Goal: Task Accomplishment & Management: Use online tool/utility

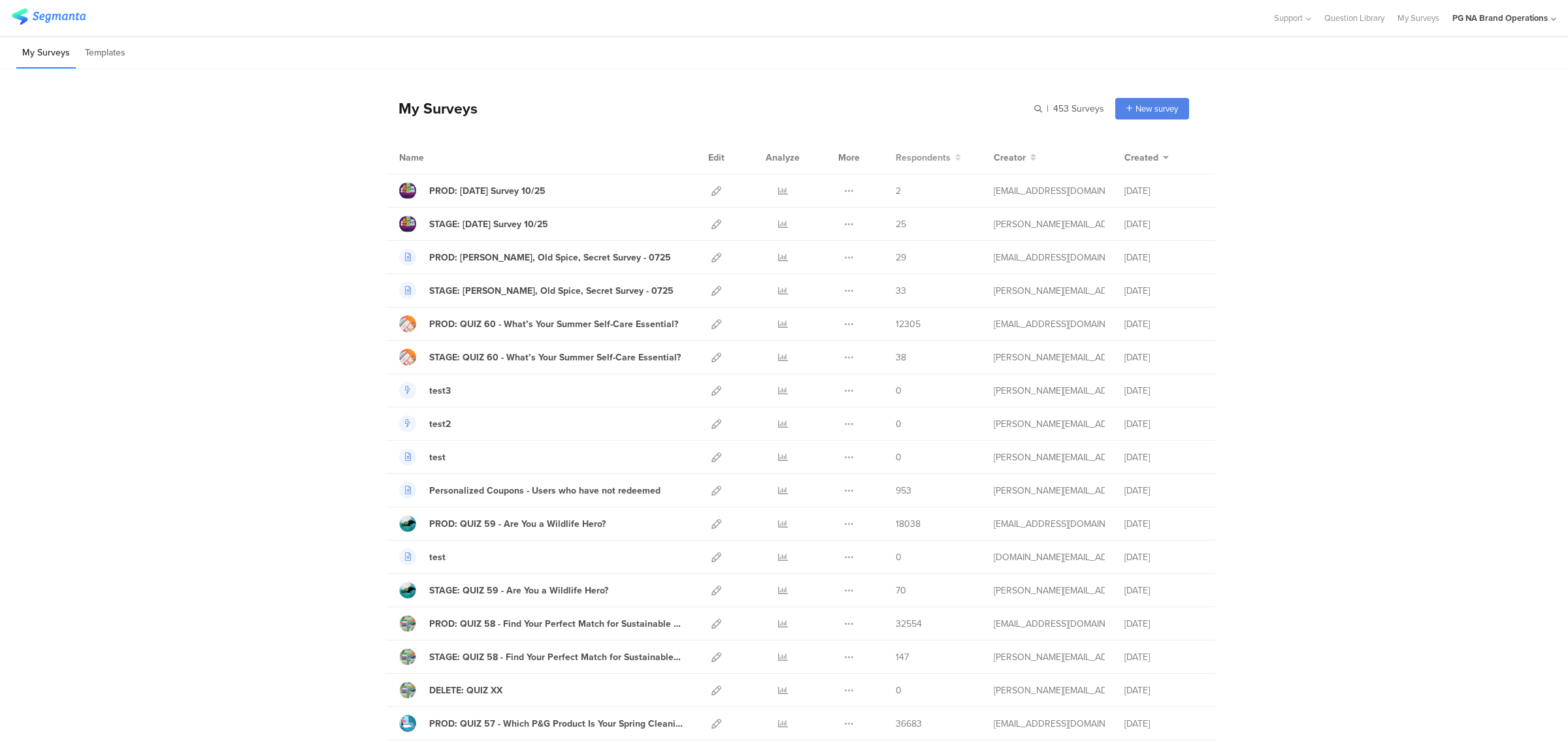
click at [921, 162] on span "Respondents" at bounding box center [923, 157] width 55 height 14
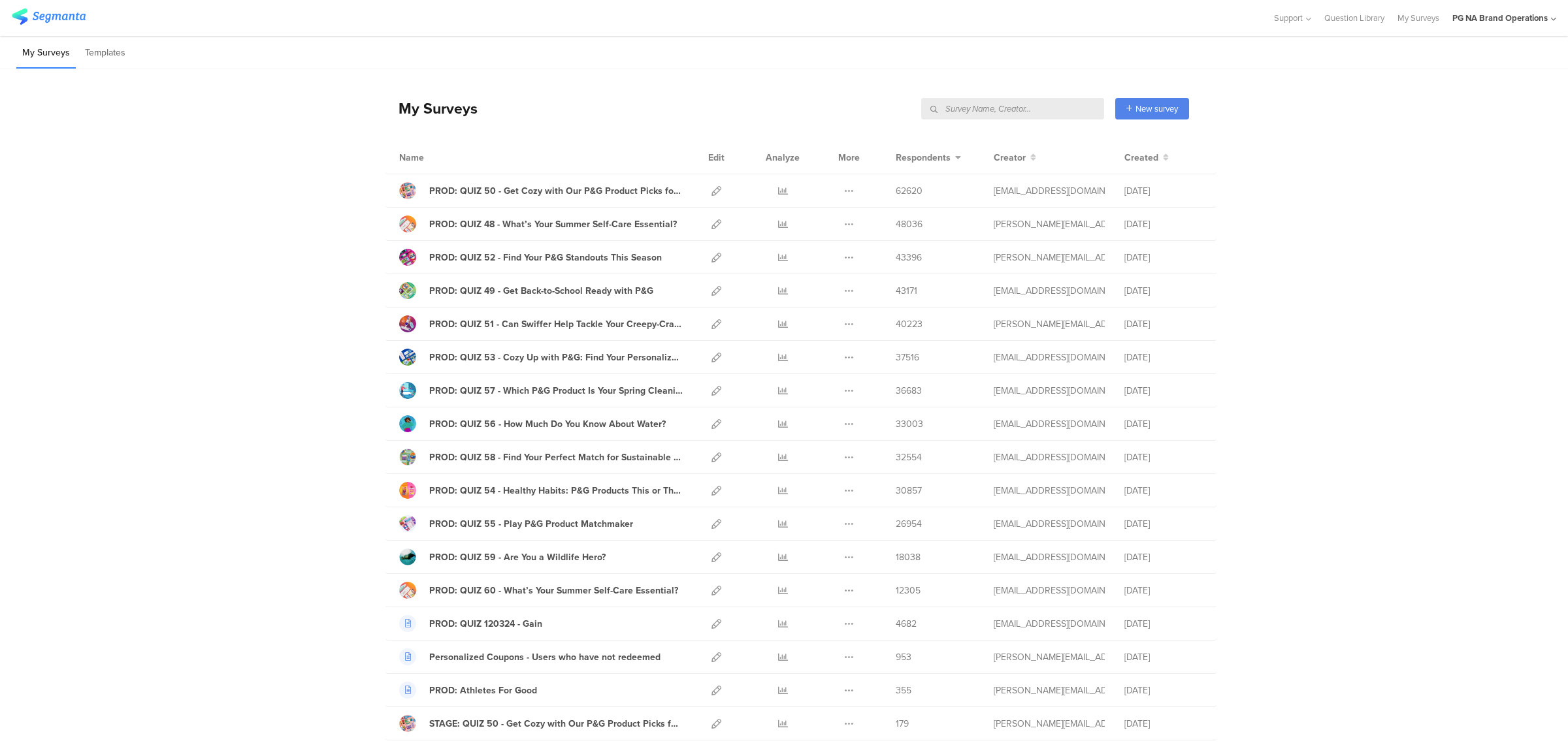
click at [1044, 111] on input "text" at bounding box center [1012, 109] width 183 height 21
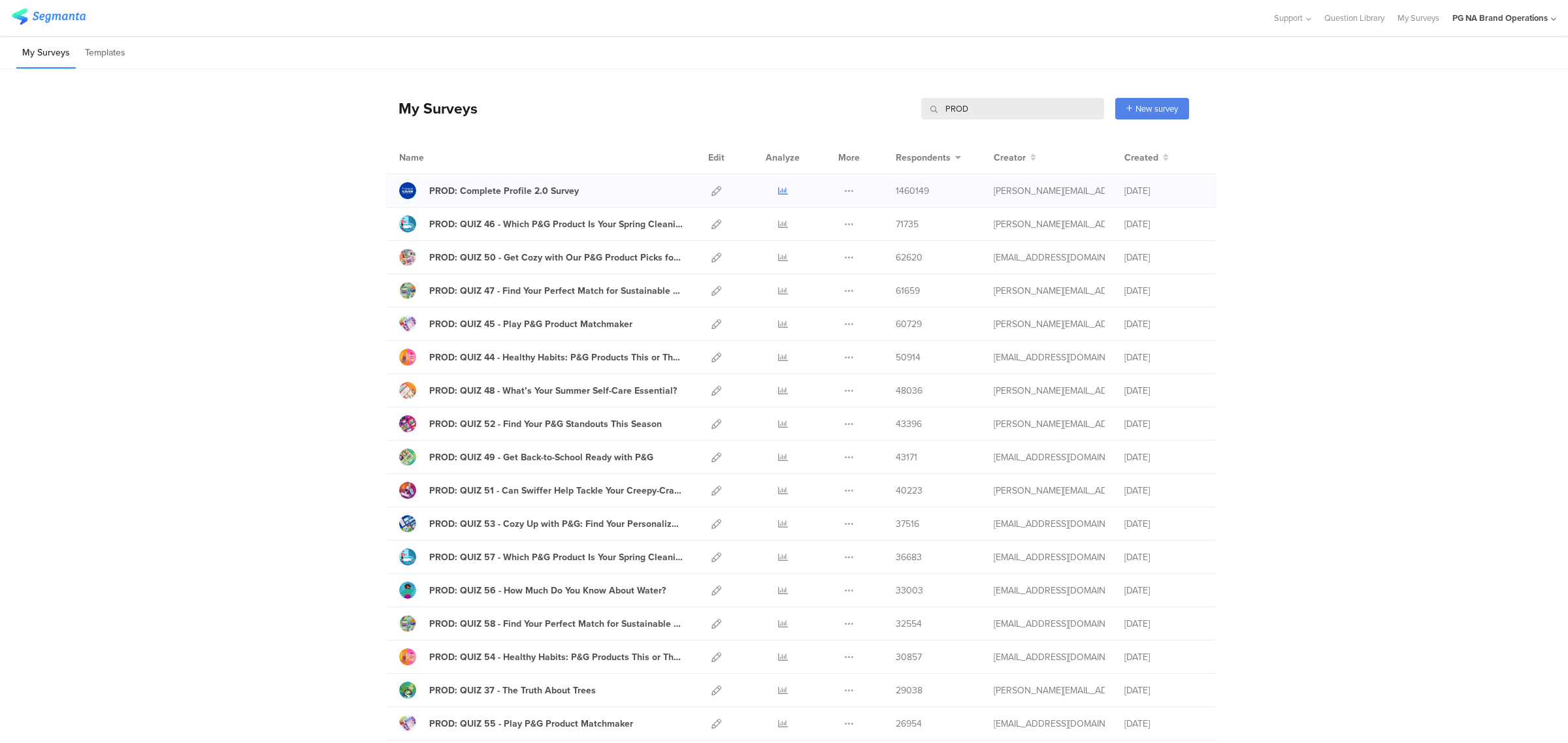
type input "PROD"
click at [778, 188] on icon at bounding box center [783, 191] width 10 height 10
click at [847, 197] on button at bounding box center [849, 191] width 10 height 33
click at [836, 243] on link "Export" at bounding box center [824, 248] width 72 height 23
click at [712, 184] on link at bounding box center [717, 191] width 10 height 33
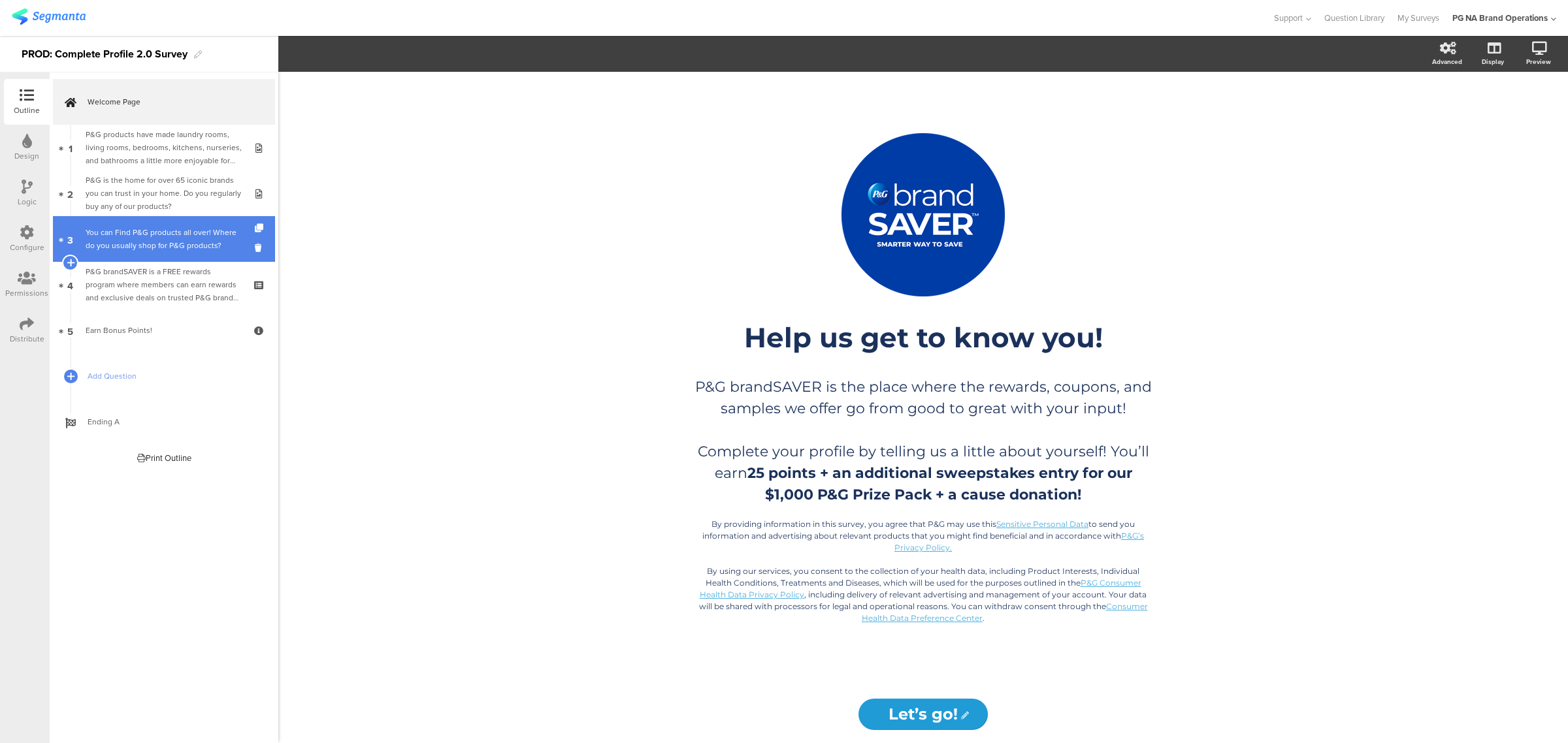
click at [153, 247] on div "You can Find P&G products all over! Where do you usually shop for P&G products?" at bounding box center [163, 239] width 156 height 26
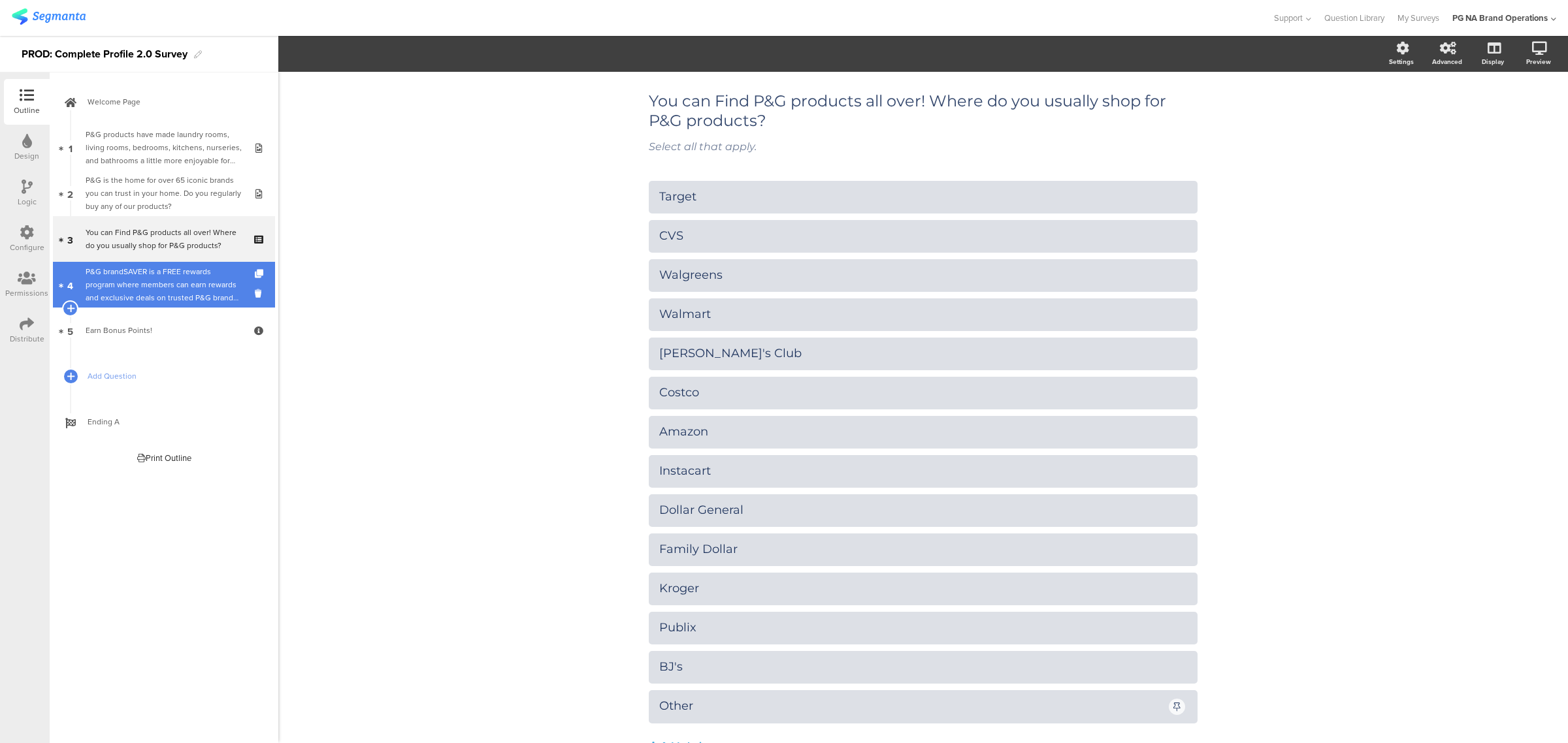
click at [154, 288] on div "P&G brandSAVER is a FREE rewards program where members can earn rewards and exc…" at bounding box center [163, 285] width 156 height 39
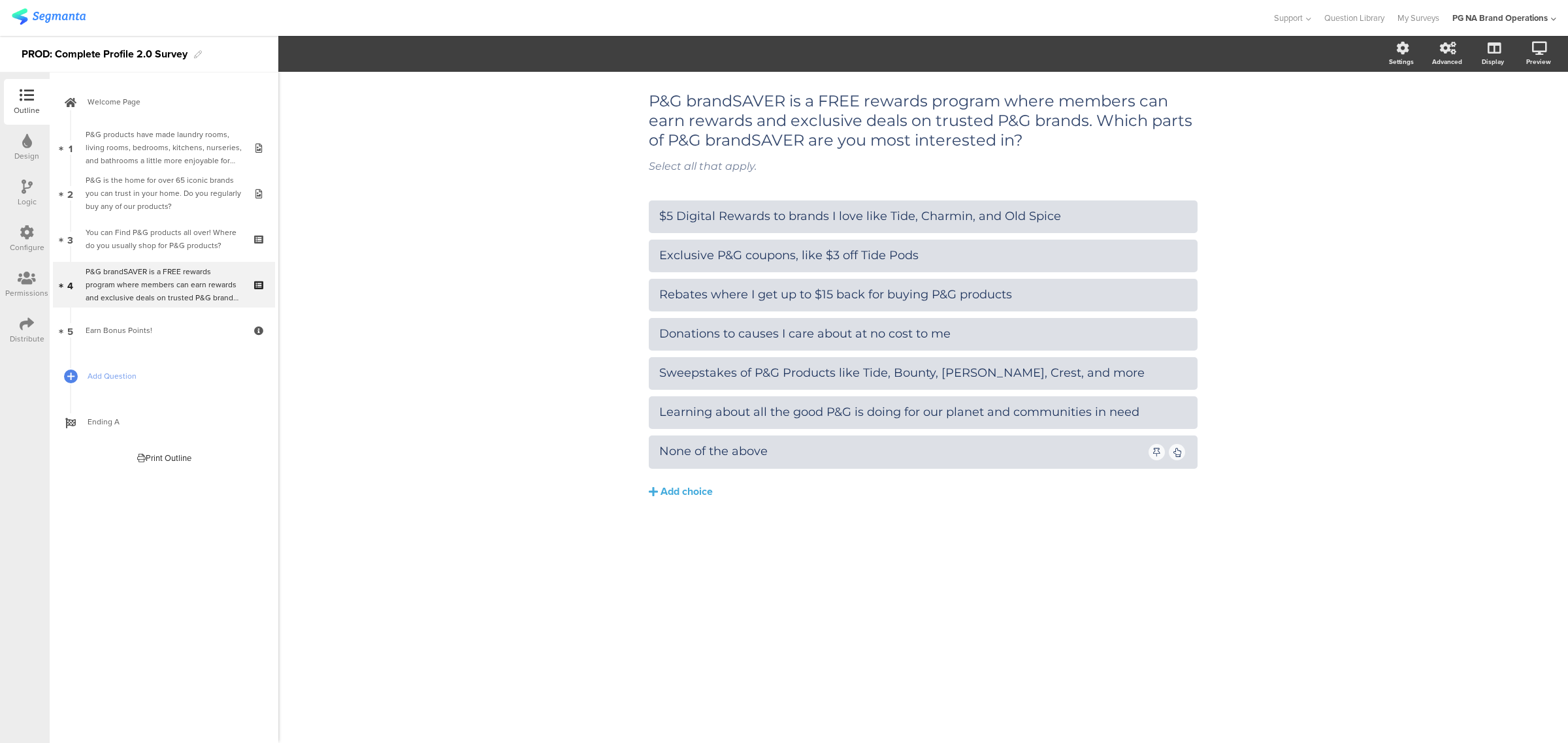
click at [36, 239] on div "Configure" at bounding box center [26, 239] width 46 height 46
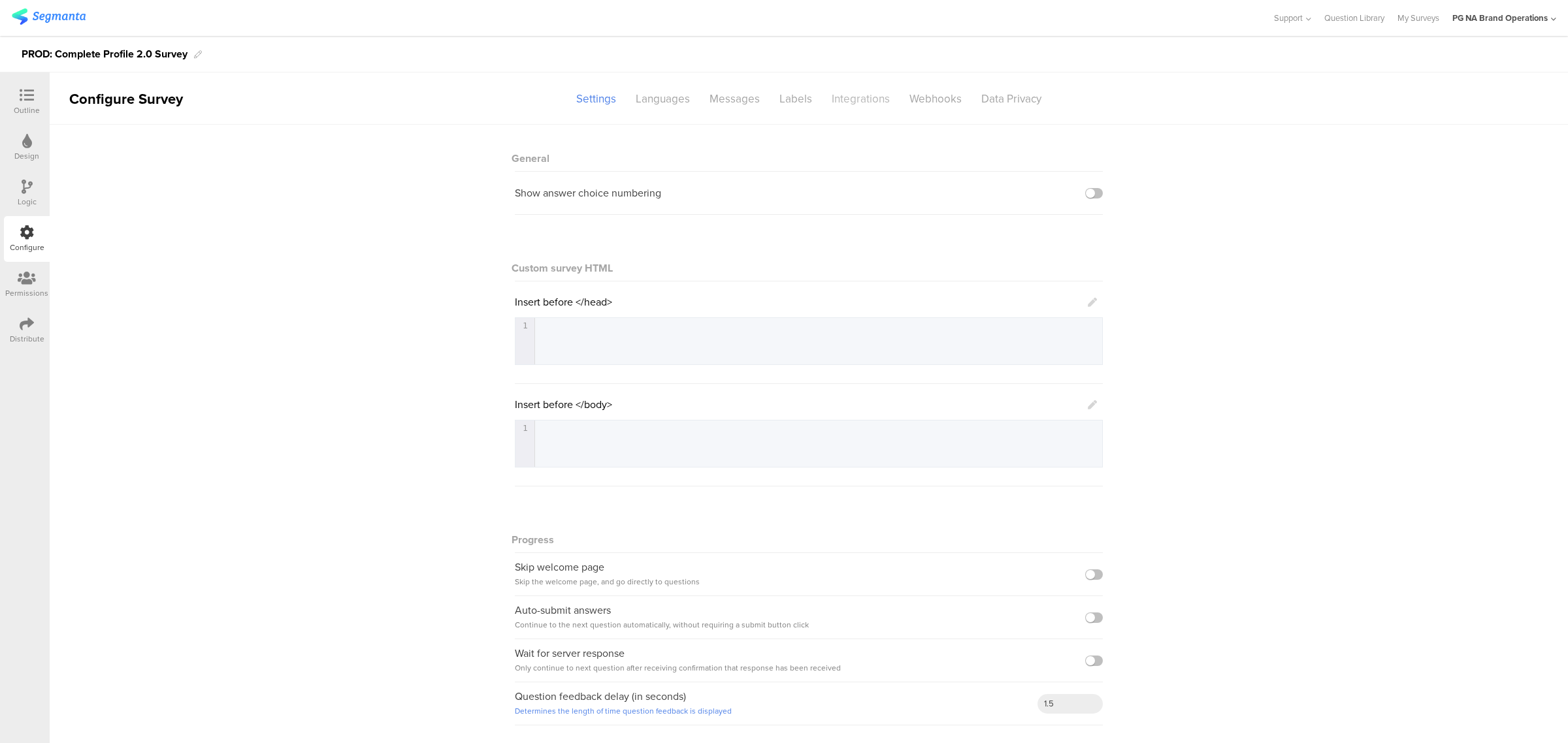
click at [841, 107] on div "Integrations" at bounding box center [861, 99] width 78 height 23
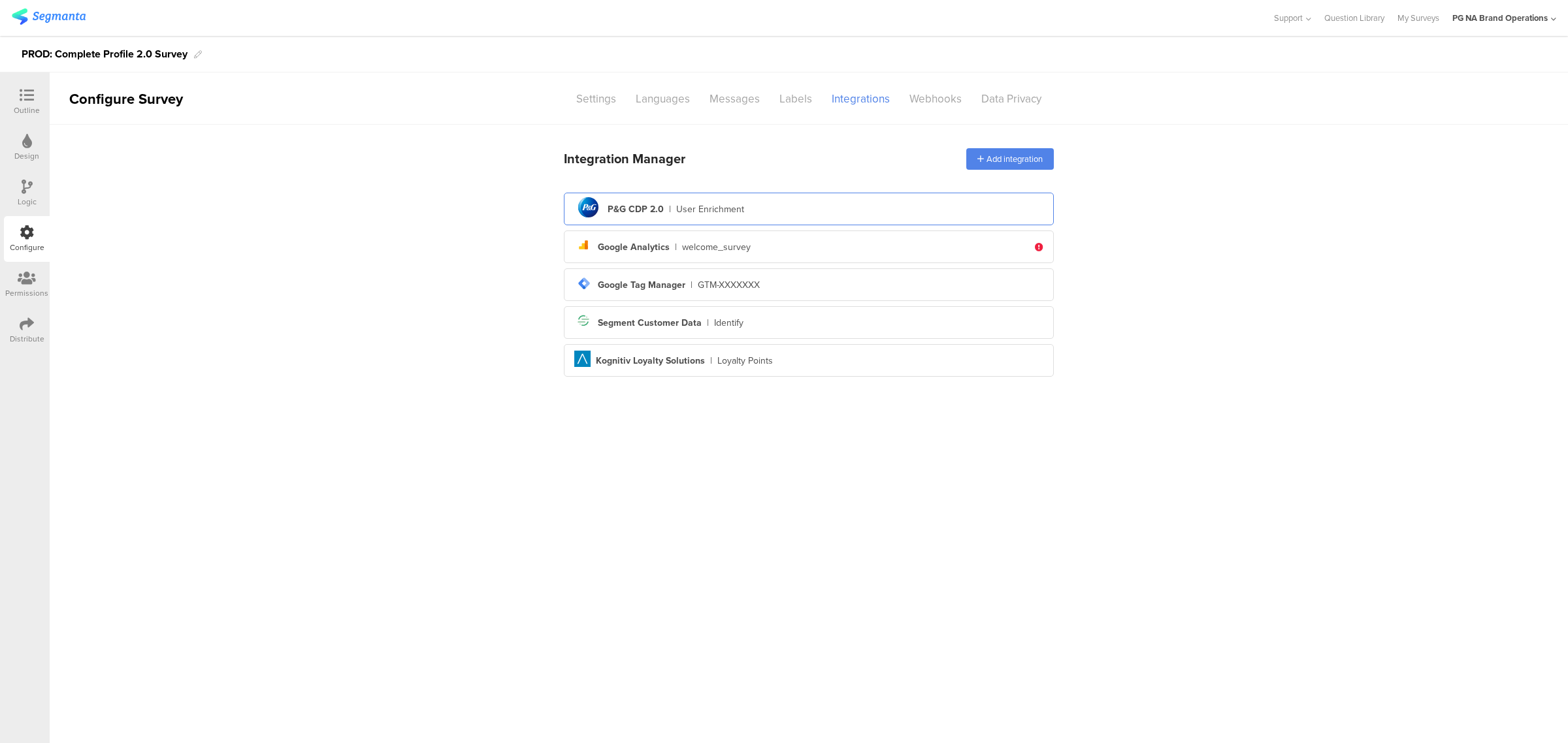
click at [782, 209] on div "pg logo P&G CDP 2.0 | User Enrichment" at bounding box center [808, 209] width 469 height 32
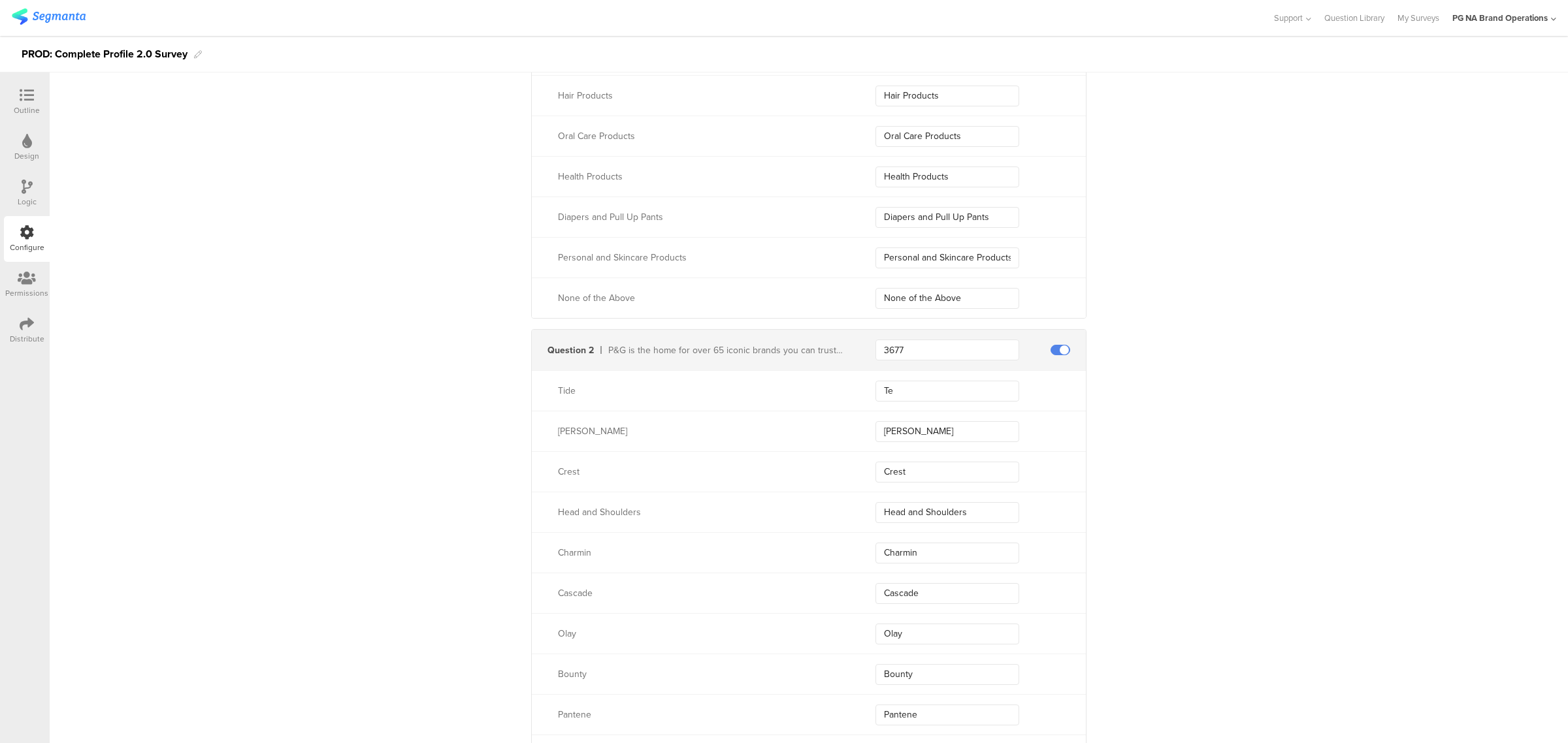
scroll to position [364, 0]
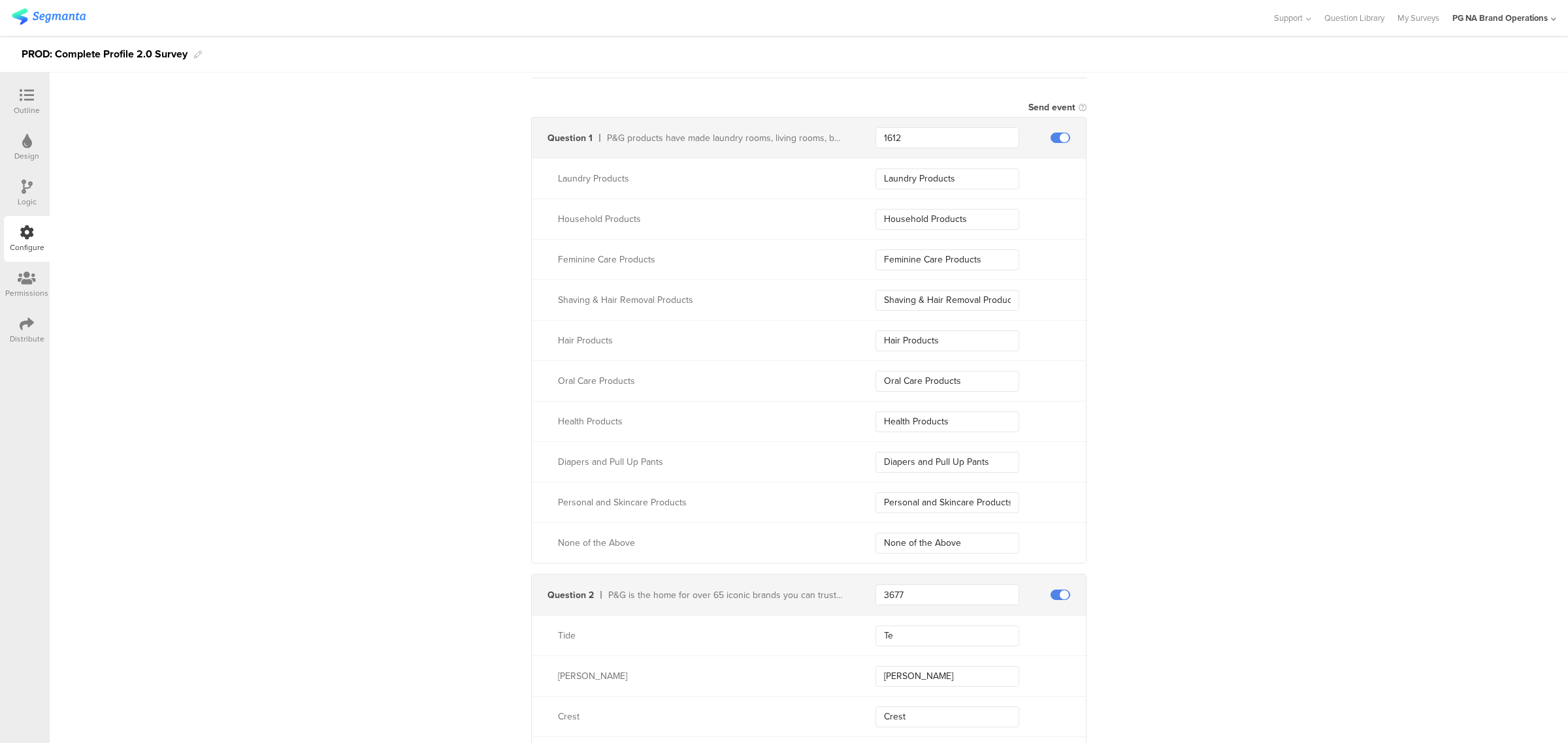
click at [41, 186] on div "Logic" at bounding box center [26, 193] width 46 height 46
